Goal: Task Accomplishment & Management: Manage account settings

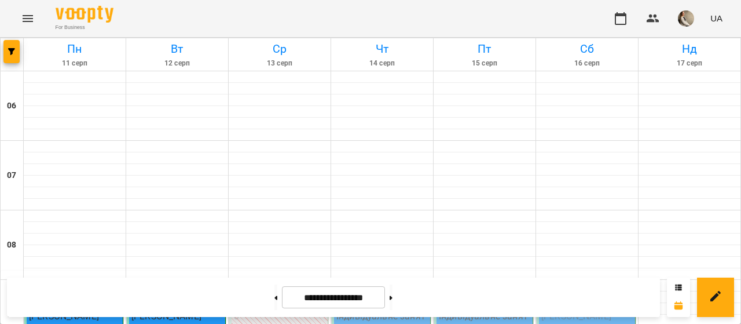
scroll to position [380, 0]
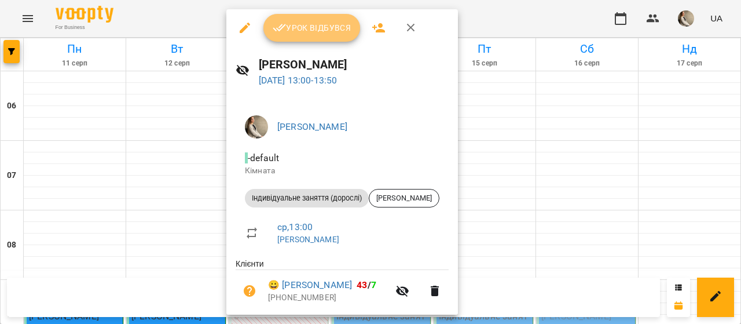
click at [307, 30] on span "Урок відбувся" at bounding box center [312, 28] width 79 height 14
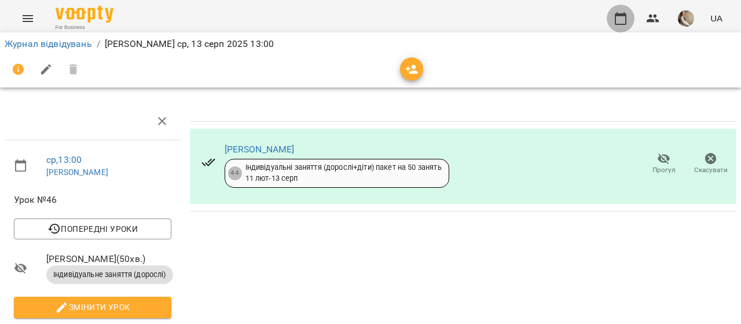
click at [618, 8] on button "button" at bounding box center [621, 19] width 28 height 28
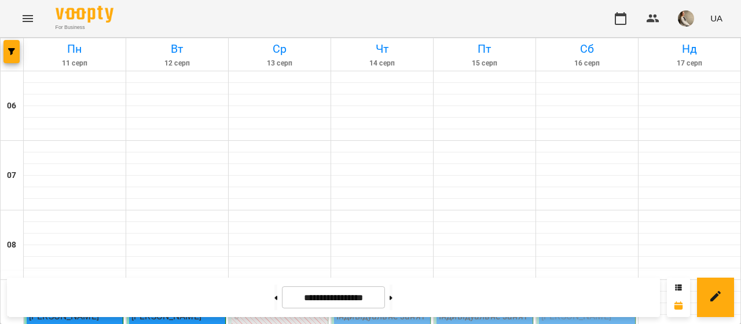
scroll to position [886, 0]
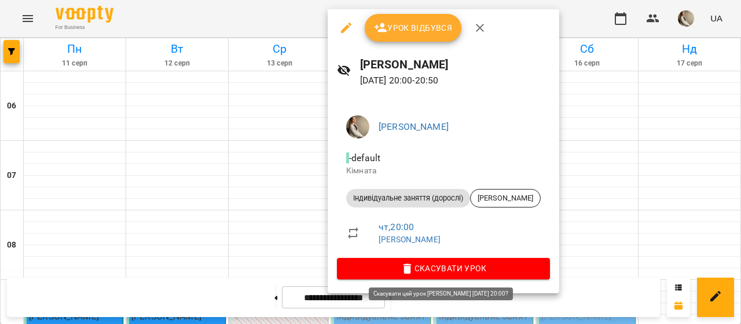
click at [433, 267] on span "Скасувати Урок" at bounding box center [443, 268] width 195 height 14
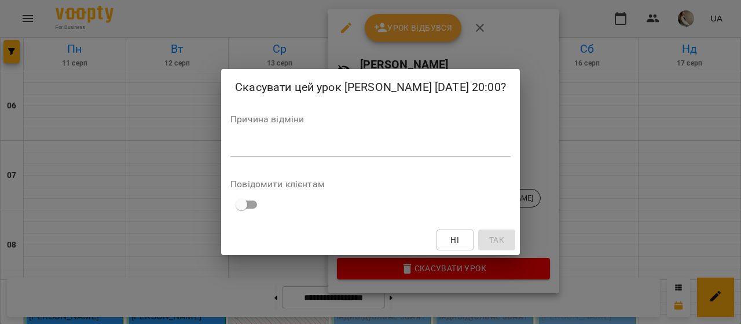
click at [467, 138] on div "*" at bounding box center [370, 147] width 280 height 19
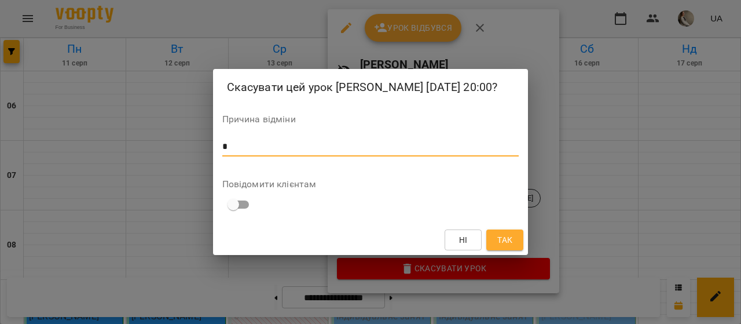
type textarea "*"
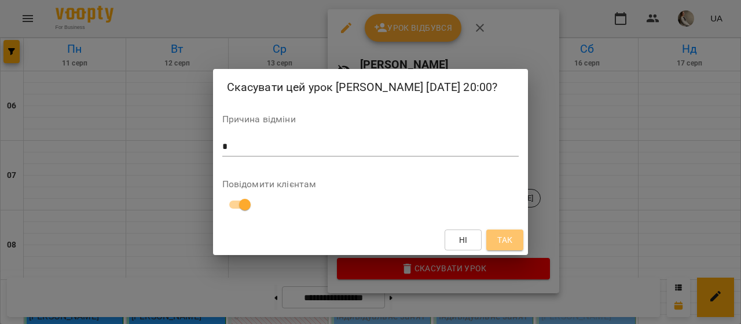
click at [508, 247] on button "Так" at bounding box center [504, 239] width 37 height 21
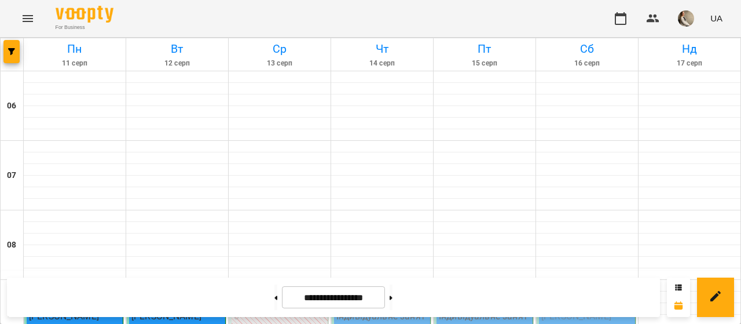
scroll to position [190, 0]
